Goal: Task Accomplishment & Management: Use online tool/utility

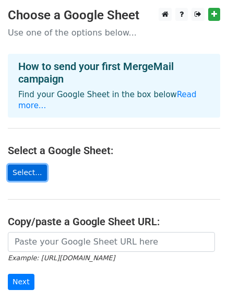
click at [11, 164] on link "Select..." at bounding box center [27, 172] width 39 height 16
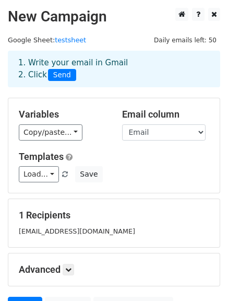
scroll to position [104, 0]
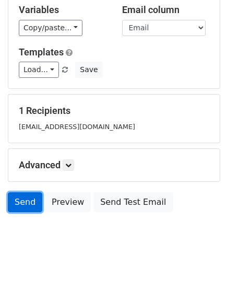
click at [21, 201] on link "Send" at bounding box center [25, 202] width 34 height 20
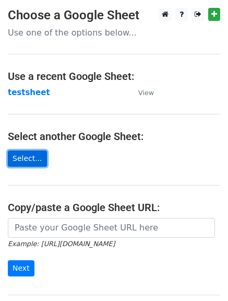
click at [24, 155] on link "Select..." at bounding box center [27, 158] width 39 height 16
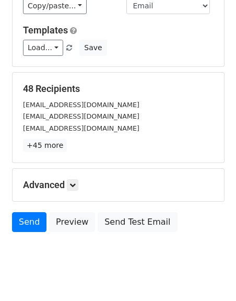
scroll to position [146, 0]
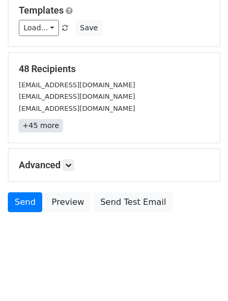
click at [32, 123] on link "+45 more" at bounding box center [41, 125] width 44 height 13
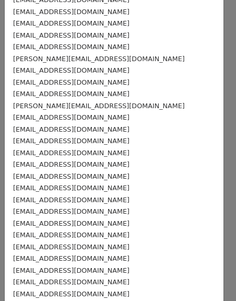
scroll to position [358, 0]
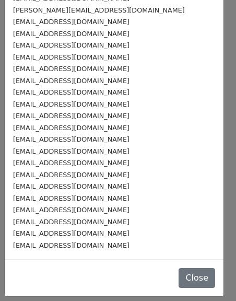
click at [113, 243] on div "goitsemangmere65@gmail.com" at bounding box center [114, 245] width 202 height 12
click at [98, 244] on small "goitsemangmere65@gmail.com" at bounding box center [71, 245] width 116 height 8
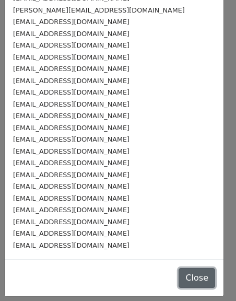
click at [181, 275] on button "Close" at bounding box center [197, 278] width 37 height 20
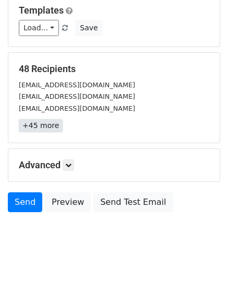
click at [31, 129] on link "+45 more" at bounding box center [41, 125] width 44 height 13
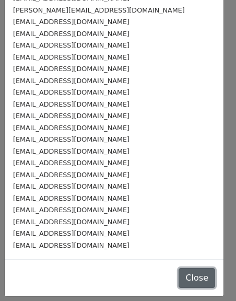
click at [179, 273] on button "Close" at bounding box center [197, 278] width 37 height 20
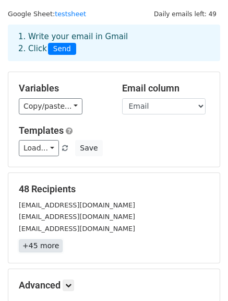
scroll to position [146, 0]
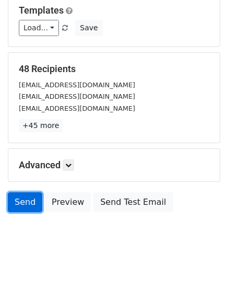
click at [17, 205] on link "Send" at bounding box center [25, 202] width 34 height 20
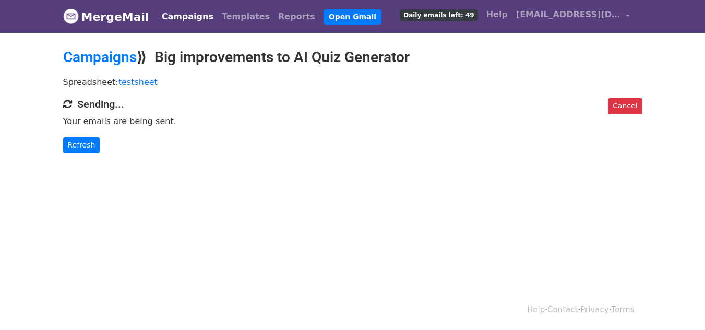
click at [679, 61] on body "MergeMail Campaigns Templates Reports Open Gmail Daily emails left: 49 Help [EM…" at bounding box center [352, 97] width 705 height 195
click at [85, 146] on link "Refresh" at bounding box center [81, 145] width 37 height 16
